Goal: Information Seeking & Learning: Find contact information

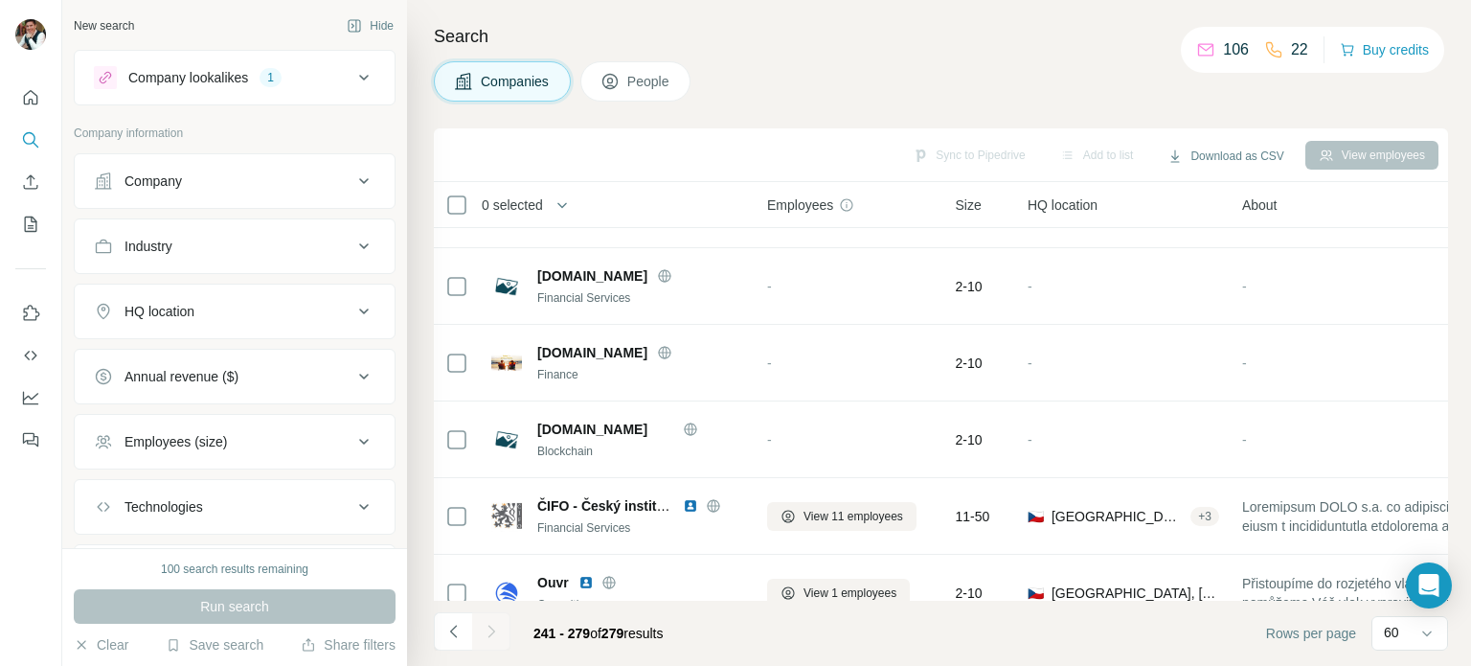
scroll to position [2625, 0]
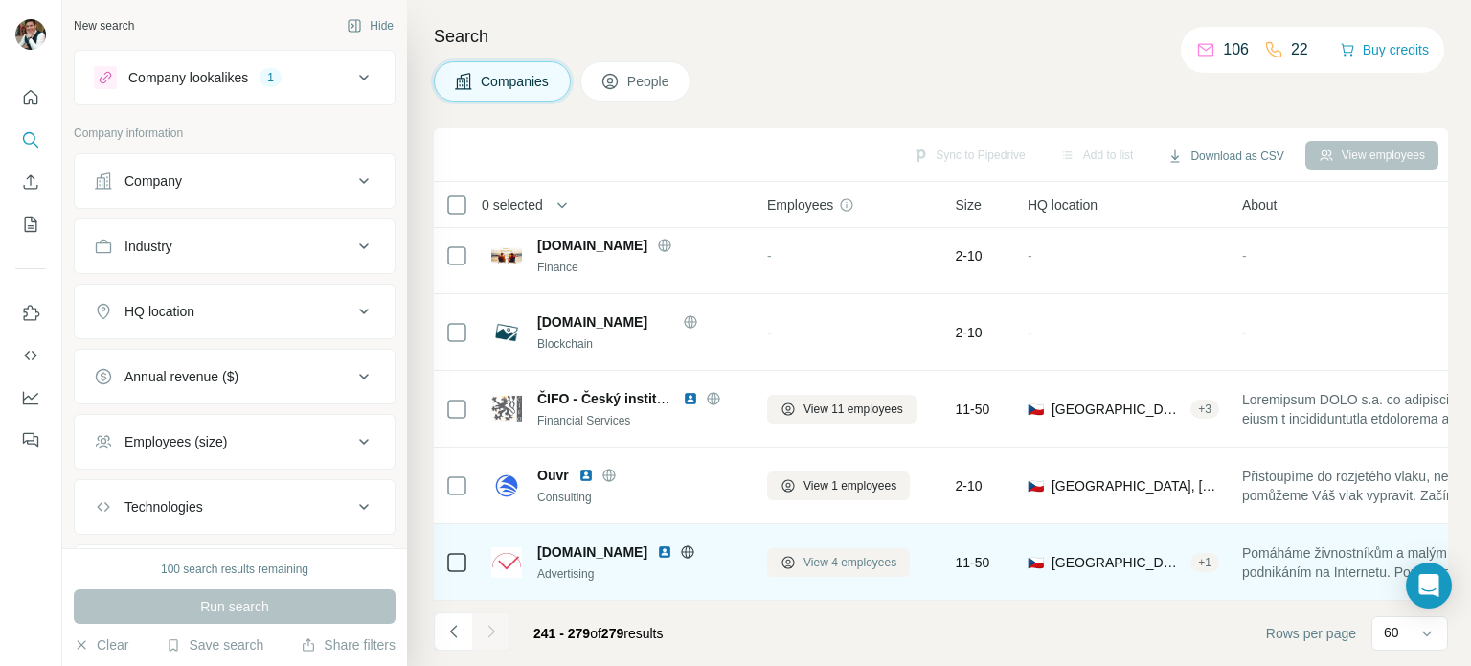
click at [844, 554] on span "View 4 employees" at bounding box center [850, 562] width 93 height 17
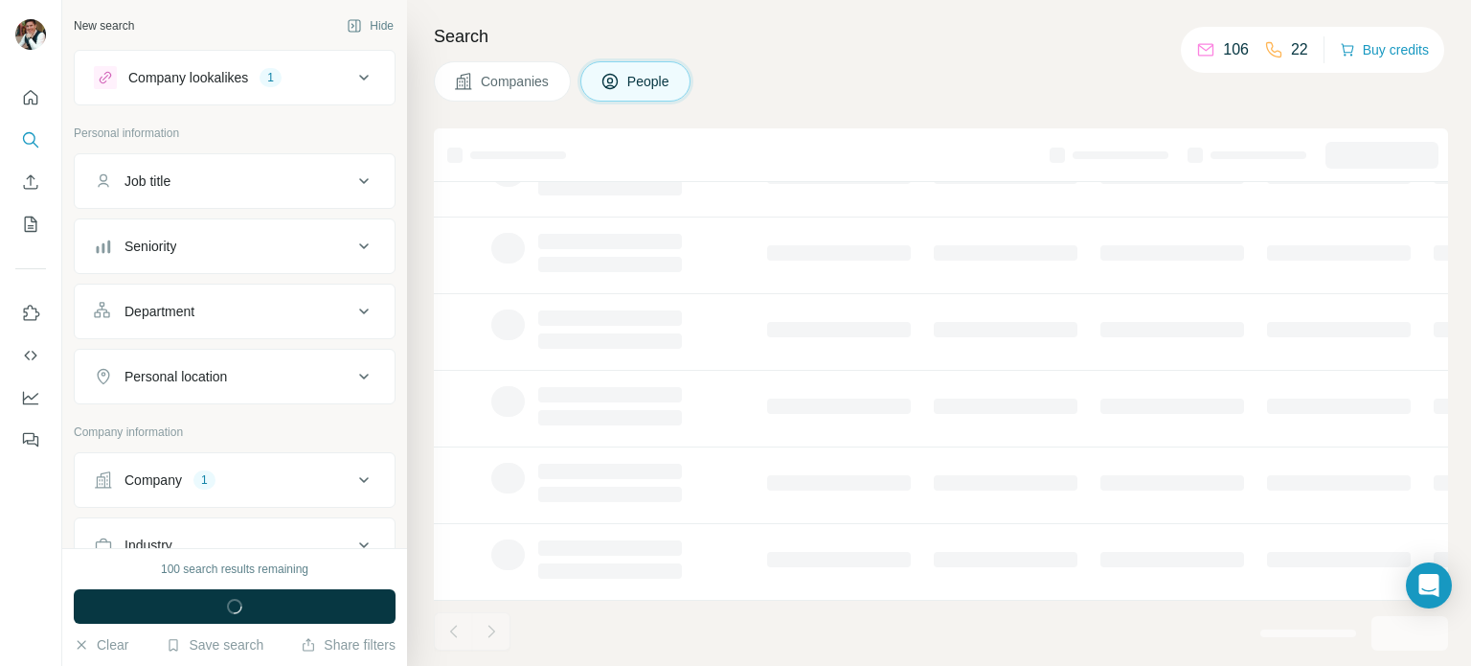
scroll to position [0, 0]
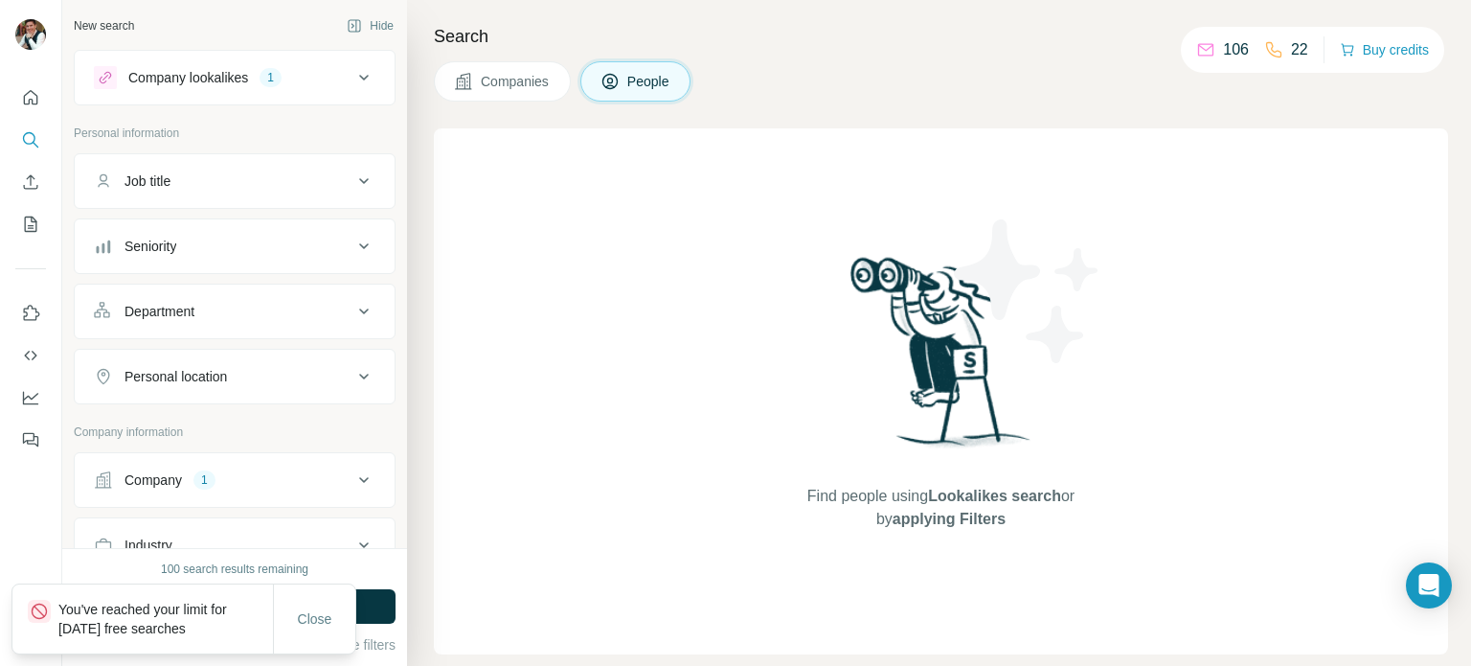
drag, startPoint x: 305, startPoint y: 616, endPoint x: 455, endPoint y: -51, distance: 683.4
click at [455, 0] on html "New search Hide Company lookalikes 1 Personal information Job title Seniority D…" at bounding box center [735, 333] width 1471 height 666
click at [1203, 43] on icon at bounding box center [1205, 49] width 19 height 19
click at [1379, 49] on button "Buy credits" at bounding box center [1384, 49] width 89 height 27
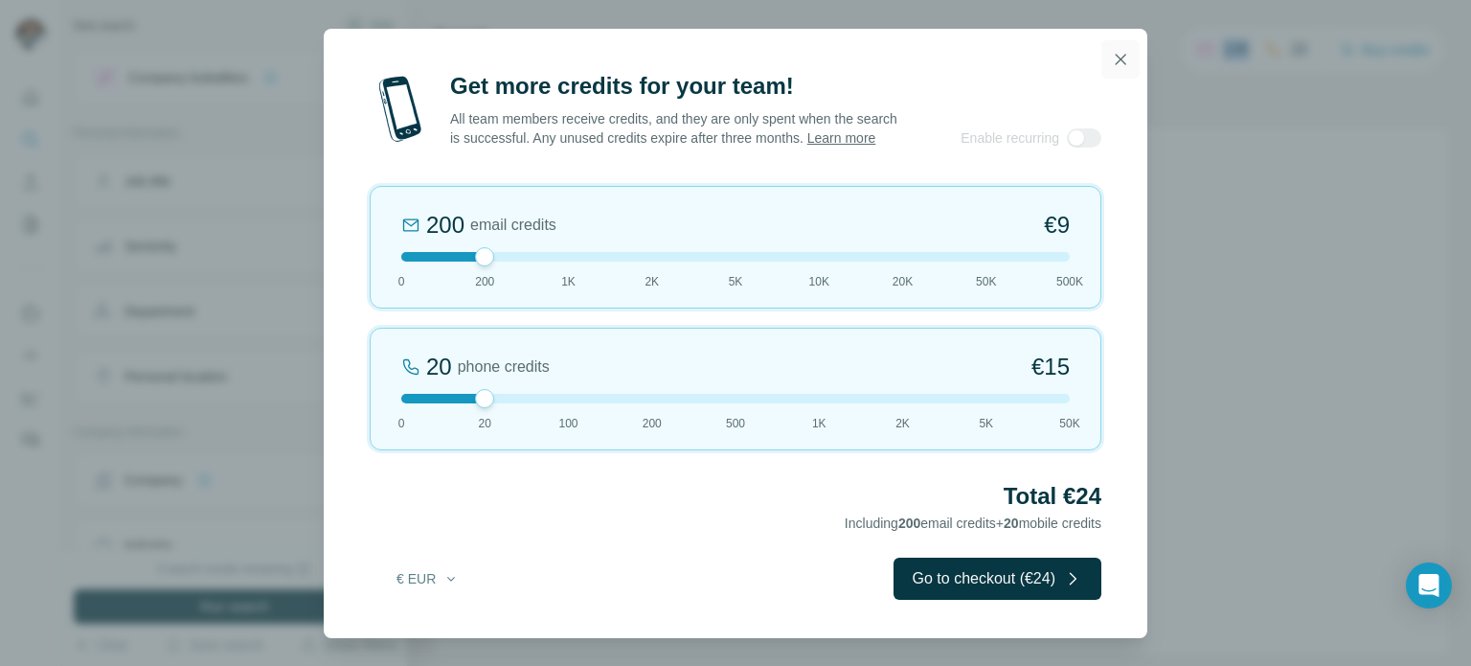
click at [1125, 53] on icon "button" at bounding box center [1120, 59] width 19 height 19
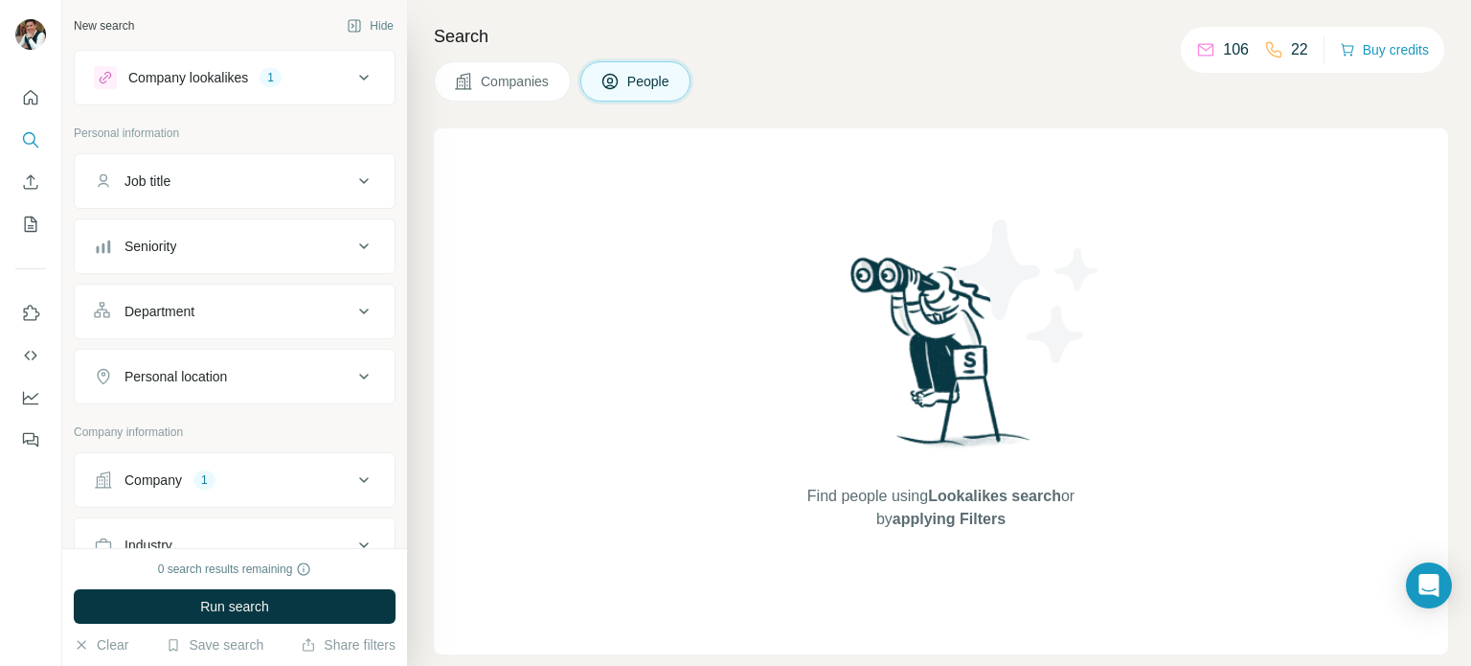
click at [1047, 44] on h4 "Search" at bounding box center [941, 36] width 1014 height 27
click at [280, 618] on button "Run search" at bounding box center [235, 606] width 322 height 34
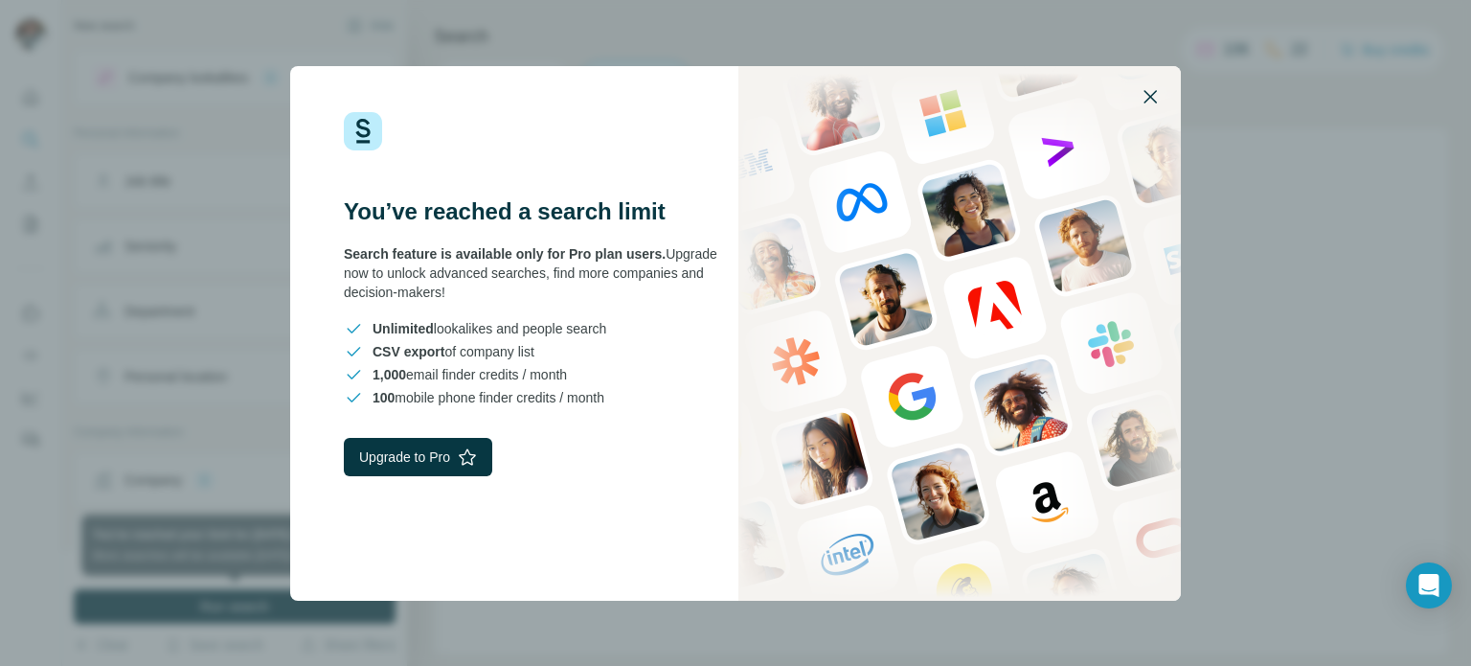
click at [1146, 100] on icon "button" at bounding box center [1150, 96] width 13 height 13
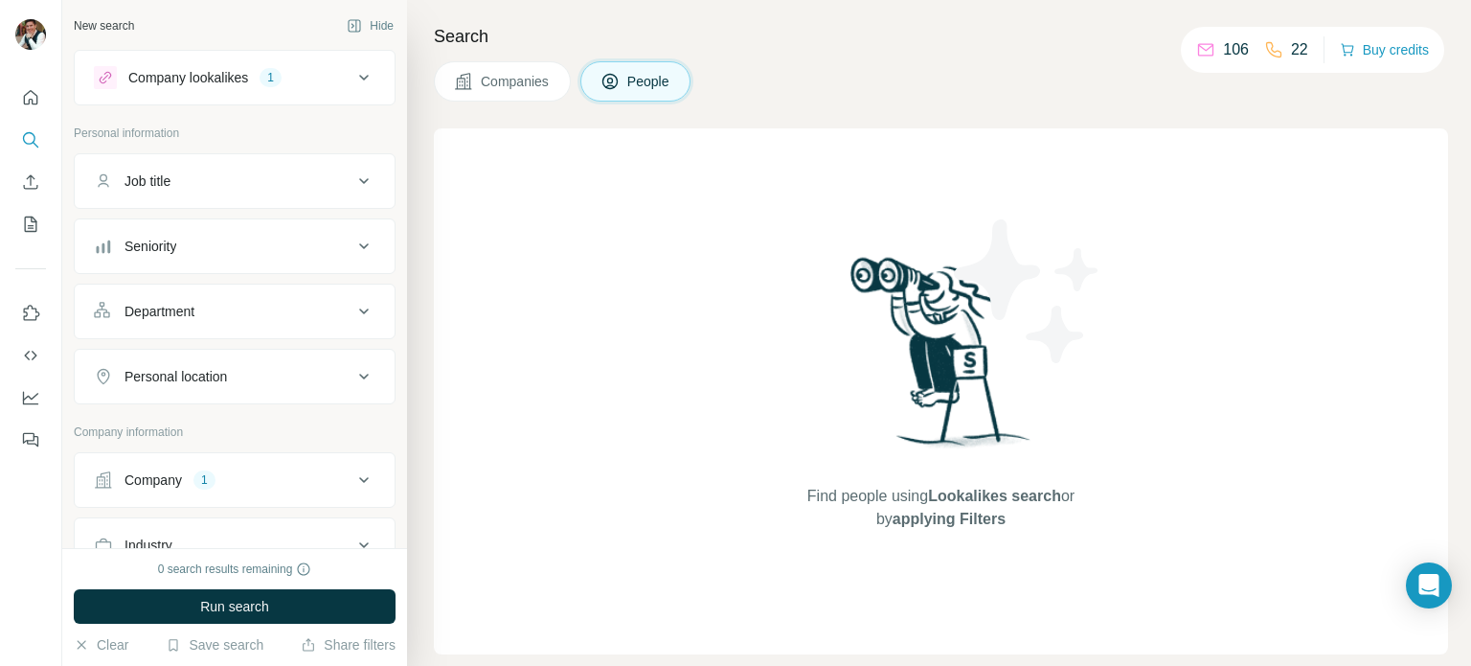
click at [503, 80] on span "Companies" at bounding box center [516, 81] width 70 height 19
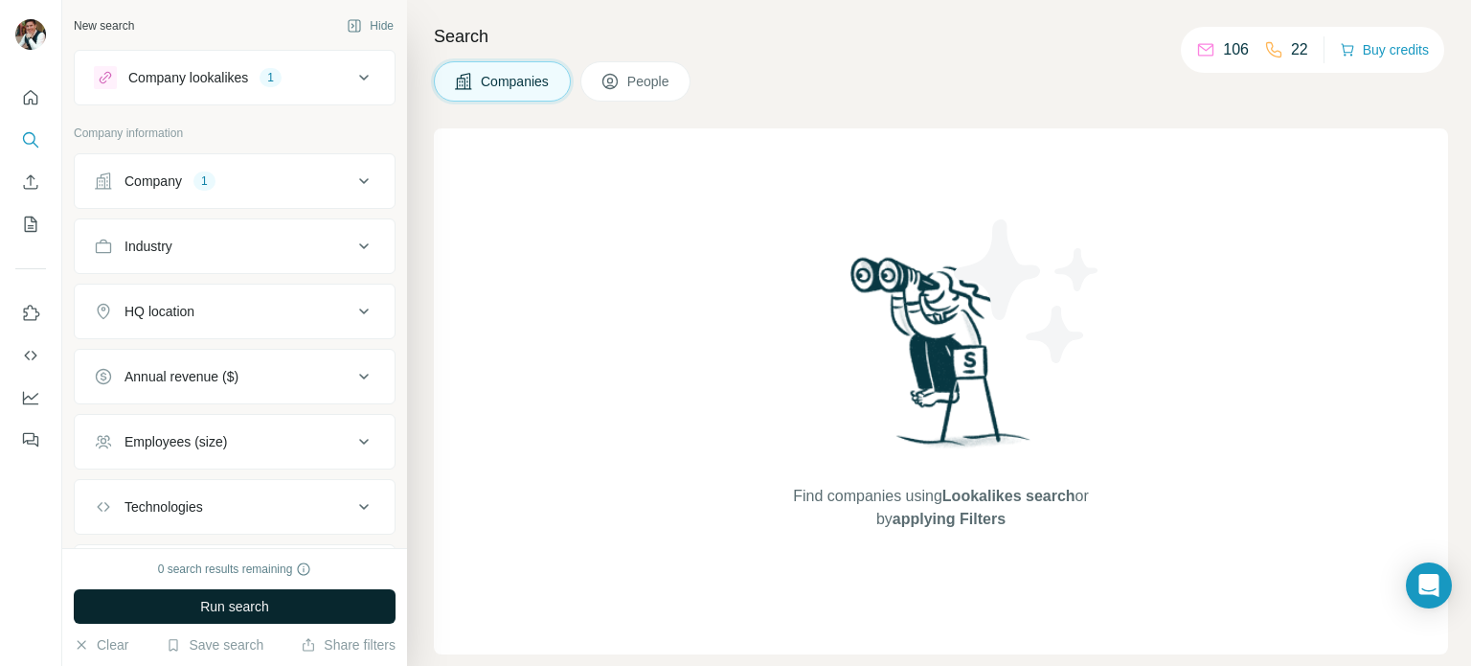
click at [251, 602] on span "Run search" at bounding box center [234, 606] width 69 height 19
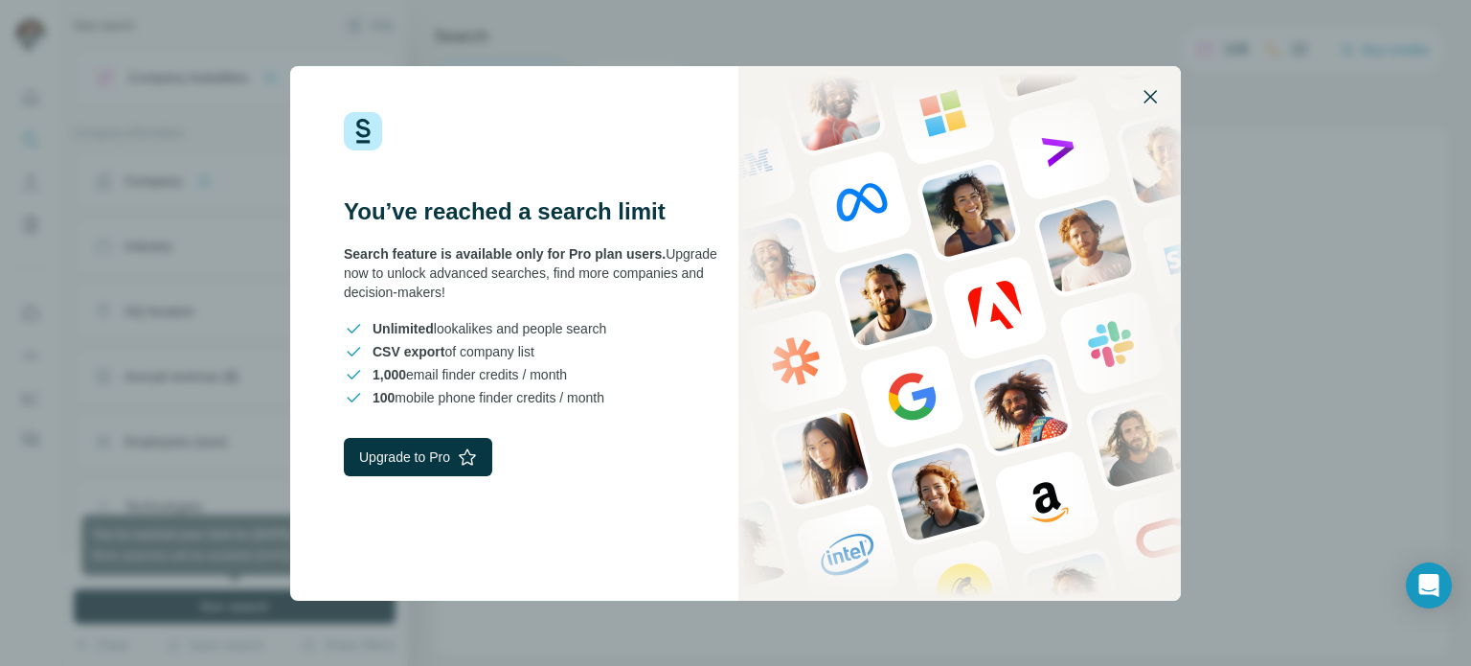
click at [1156, 94] on icon "button" at bounding box center [1150, 96] width 23 height 23
